Goal: Complete application form

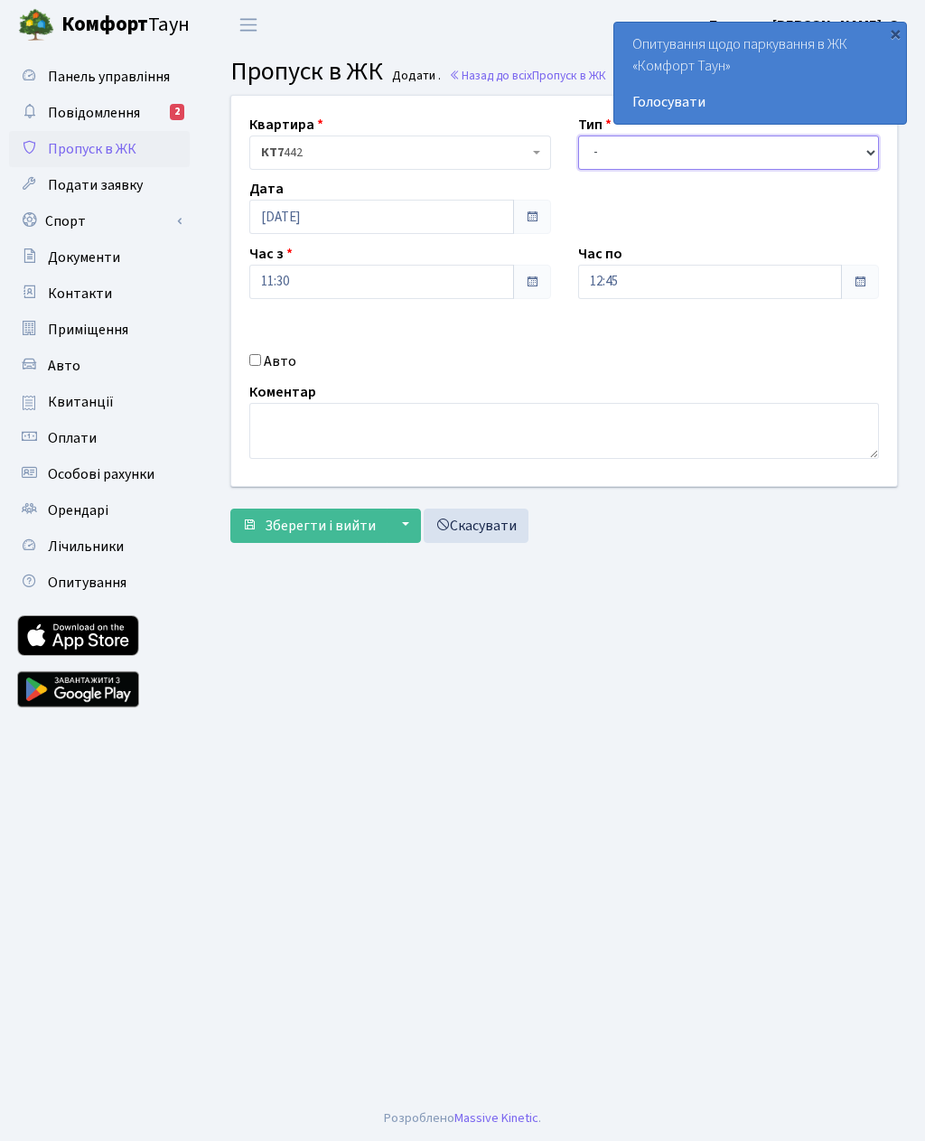
click at [720, 147] on select "- Доставка Таксі Гості Сервіс" at bounding box center [729, 152] width 302 height 34
select select "3"
click at [698, 283] on input "12:45" at bounding box center [710, 282] width 265 height 34
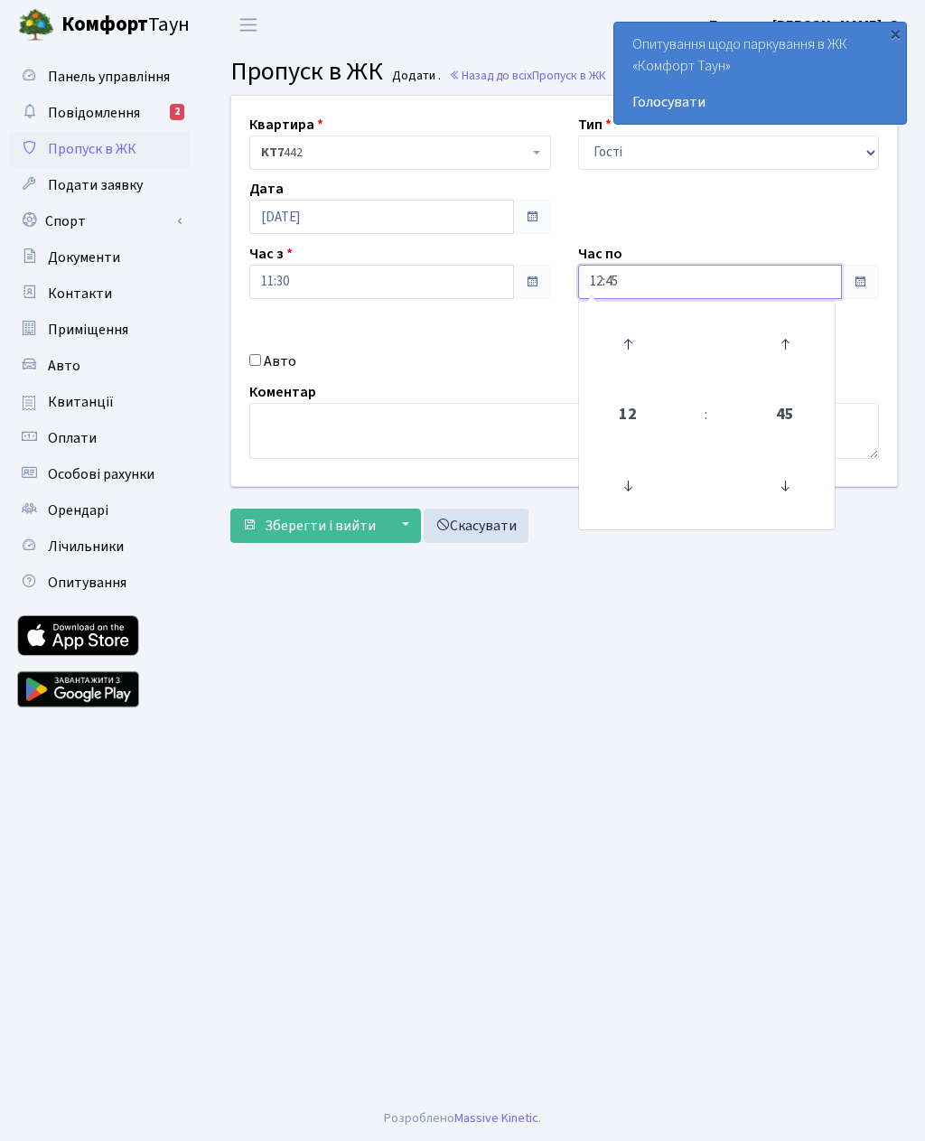
click at [647, 336] on icon at bounding box center [627, 344] width 49 height 49
click at [647, 337] on icon at bounding box center [627, 344] width 49 height 49
click at [644, 339] on icon at bounding box center [627, 344] width 49 height 49
click at [636, 340] on icon at bounding box center [627, 344] width 49 height 49
click at [640, 339] on icon at bounding box center [627, 344] width 49 height 49
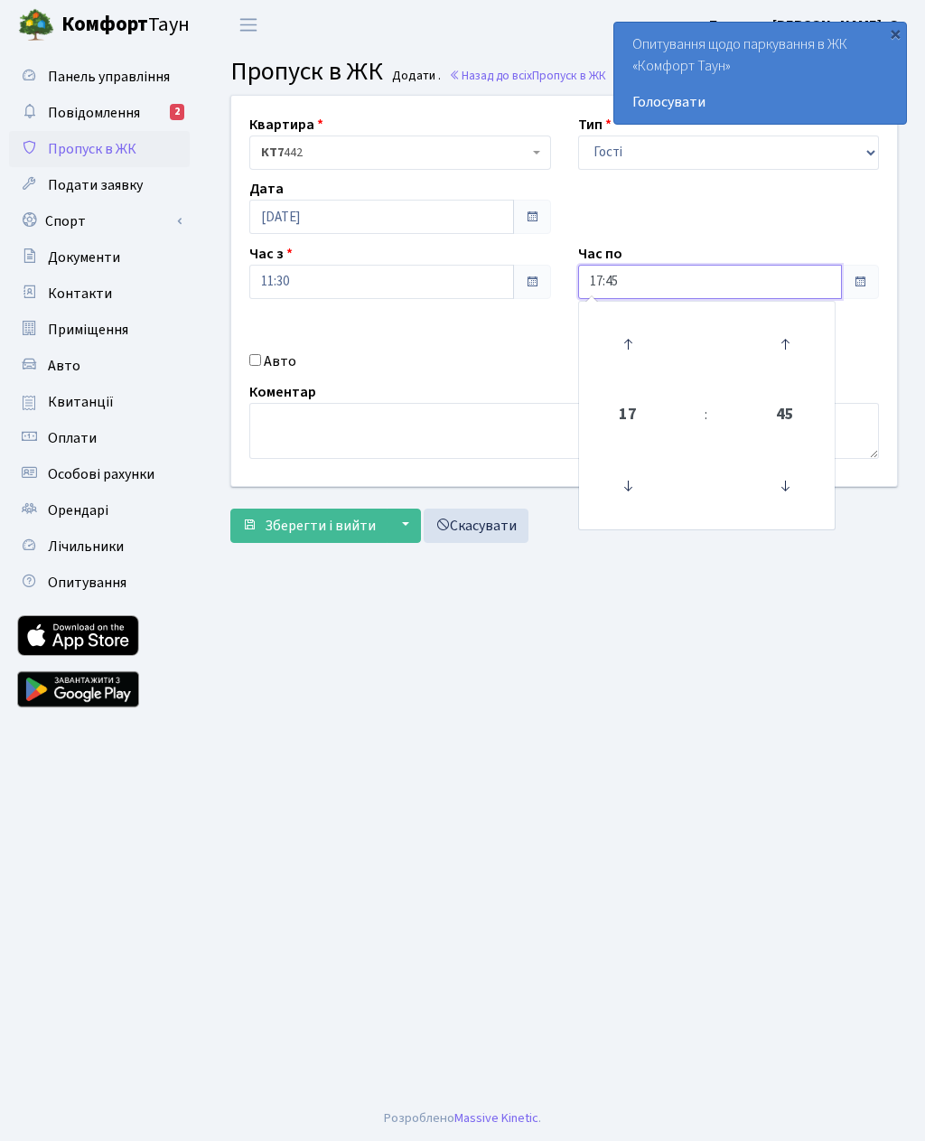
click at [637, 347] on icon at bounding box center [627, 344] width 49 height 49
click at [618, 344] on icon at bounding box center [627, 344] width 49 height 49
click at [637, 343] on icon at bounding box center [627, 344] width 49 height 49
click at [638, 348] on icon at bounding box center [627, 344] width 49 height 49
click at [634, 346] on icon at bounding box center [627, 344] width 49 height 49
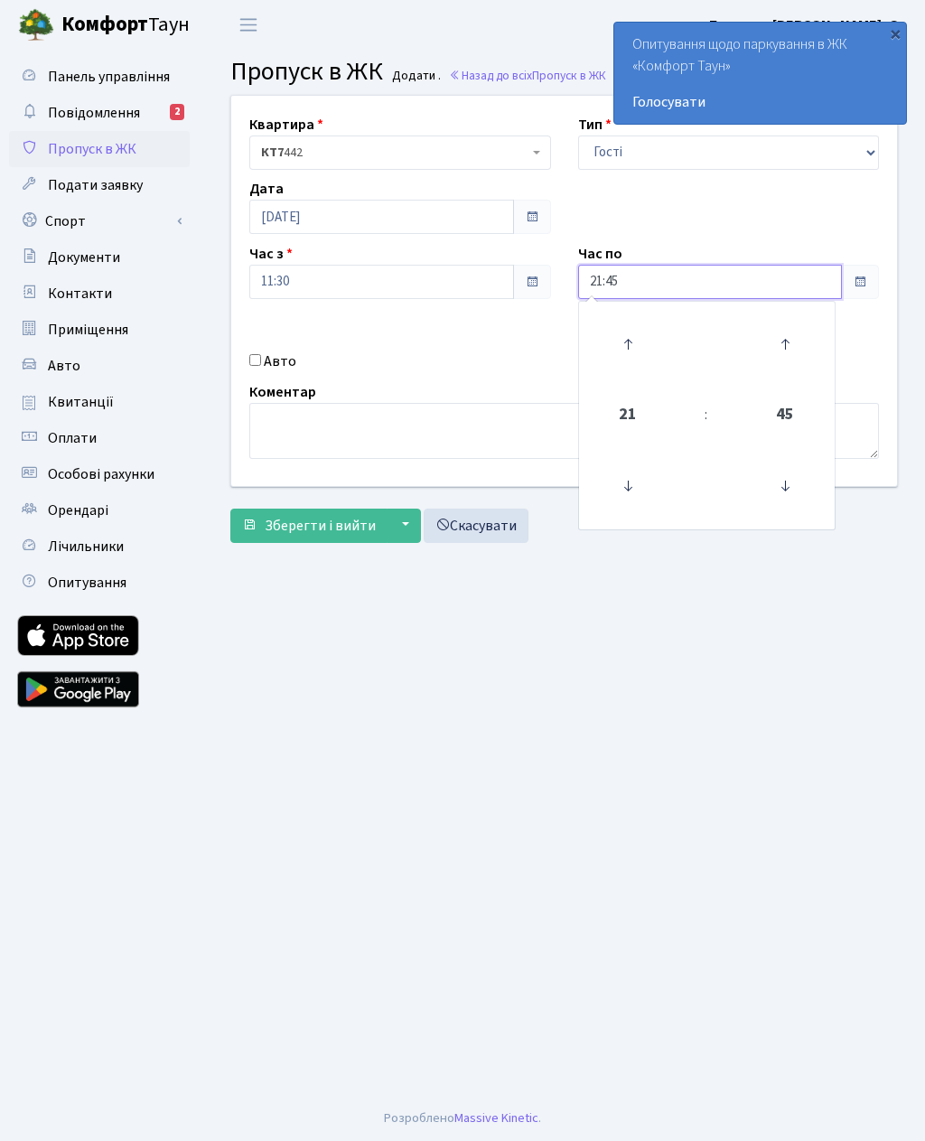
type input "22:45"
click at [261, 364] on input "Авто" at bounding box center [255, 360] width 12 height 12
checkbox input "true"
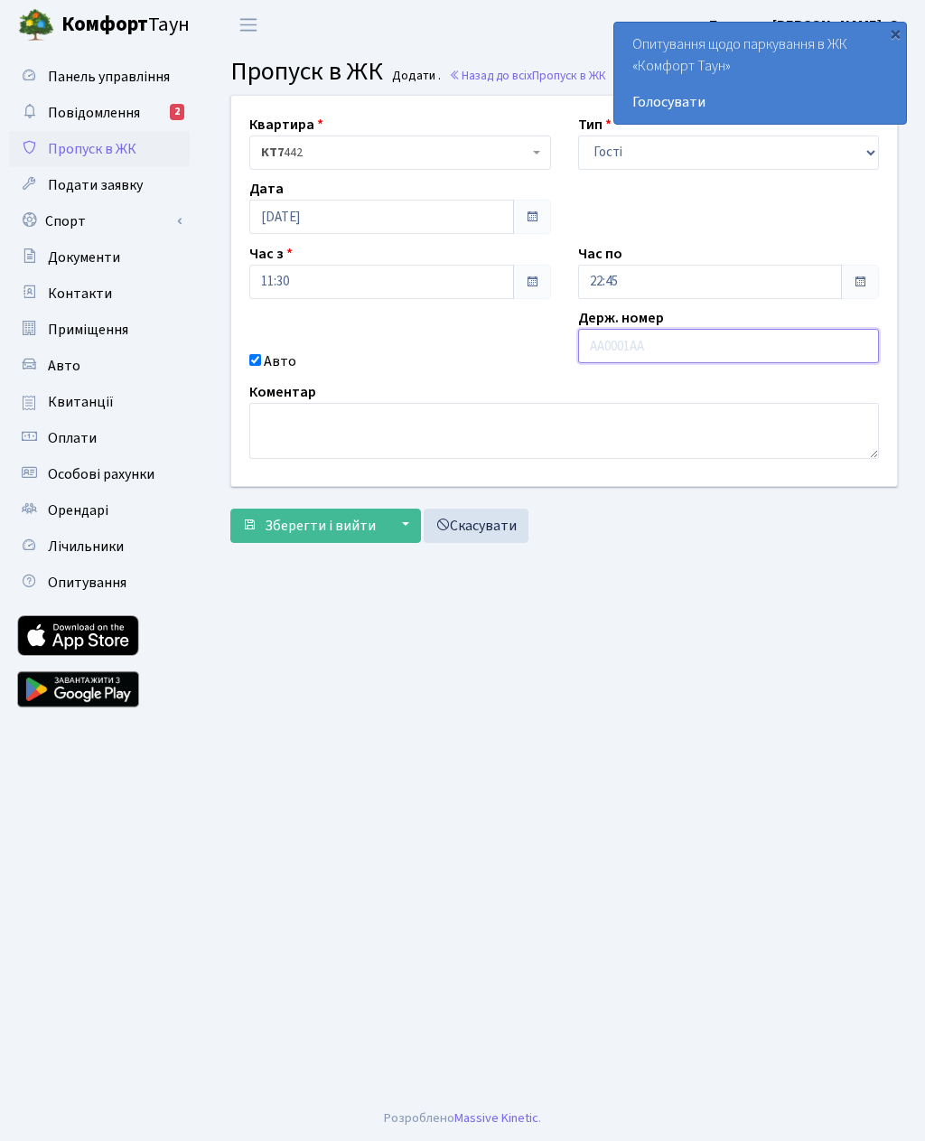
click at [671, 345] on input "text" at bounding box center [729, 346] width 302 height 34
paste input "ка0093ве"
type input "ка0093ве"
click at [293, 530] on span "Зберегти і вийти" at bounding box center [320, 526] width 111 height 20
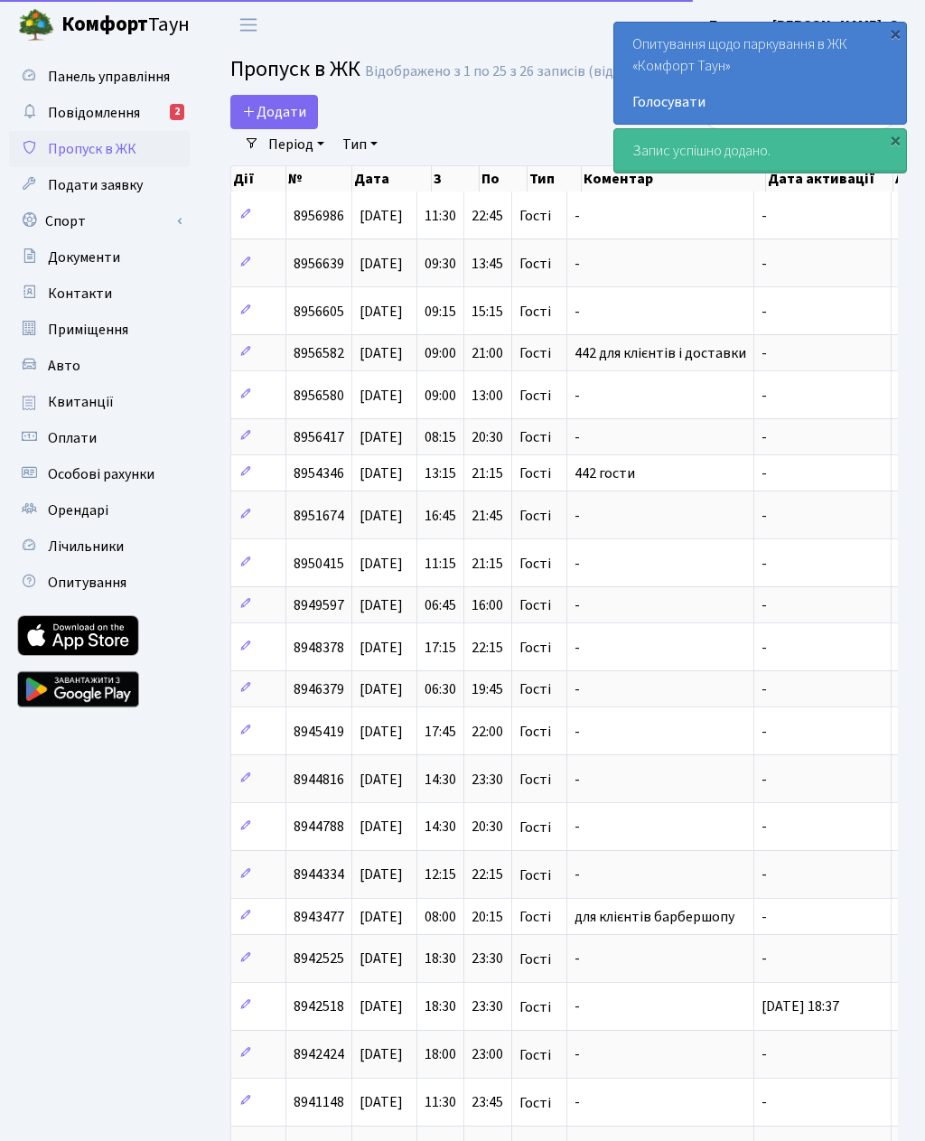
select select "25"
